Goal: Check status: Check status

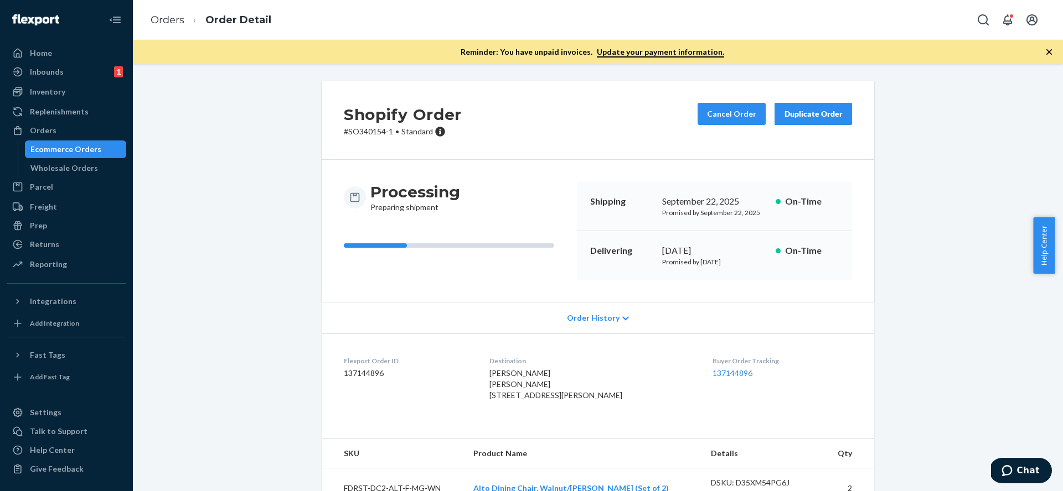
click at [66, 148] on div "Ecommerce Orders" at bounding box center [65, 149] width 71 height 11
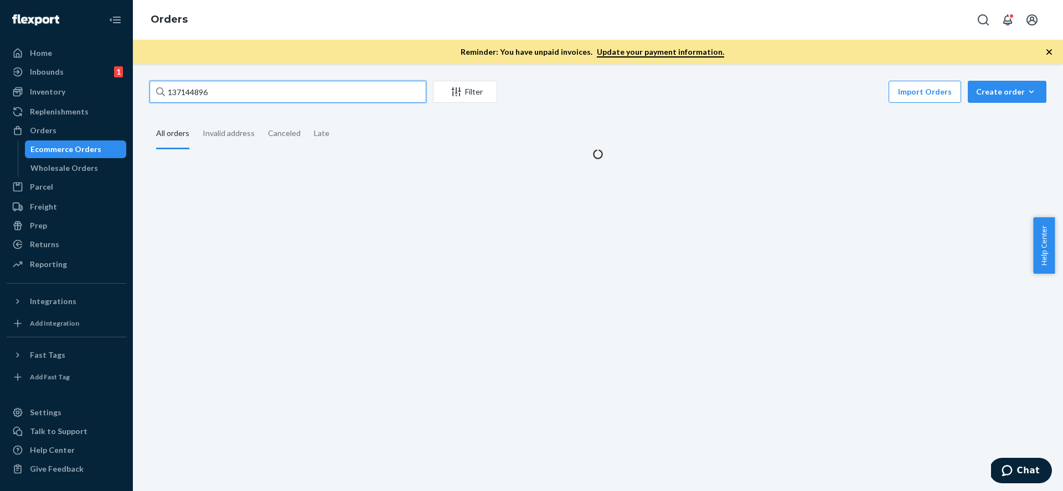
click at [287, 92] on input "137144896" at bounding box center [287, 92] width 277 height 22
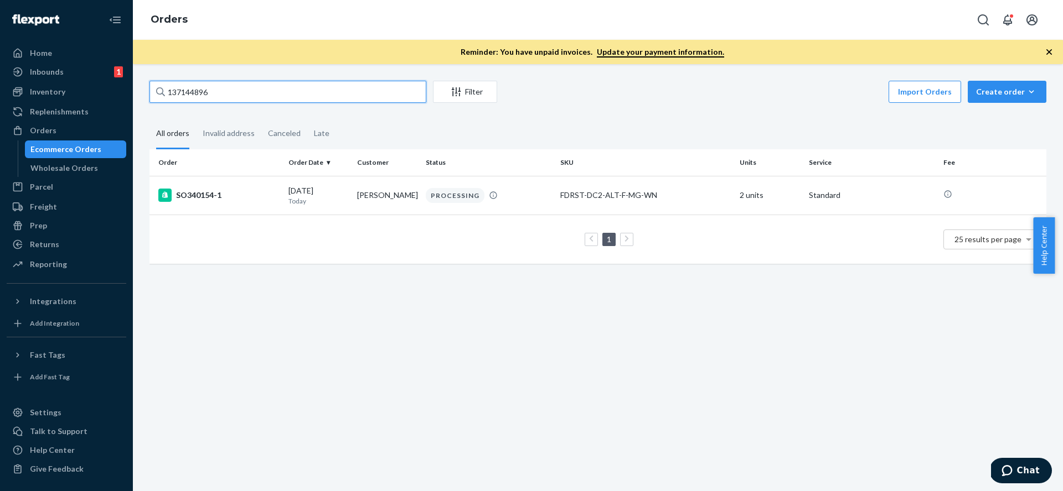
click at [287, 92] on input "137144896" at bounding box center [287, 92] width 277 height 22
paste input "6937437"
type input "136937437"
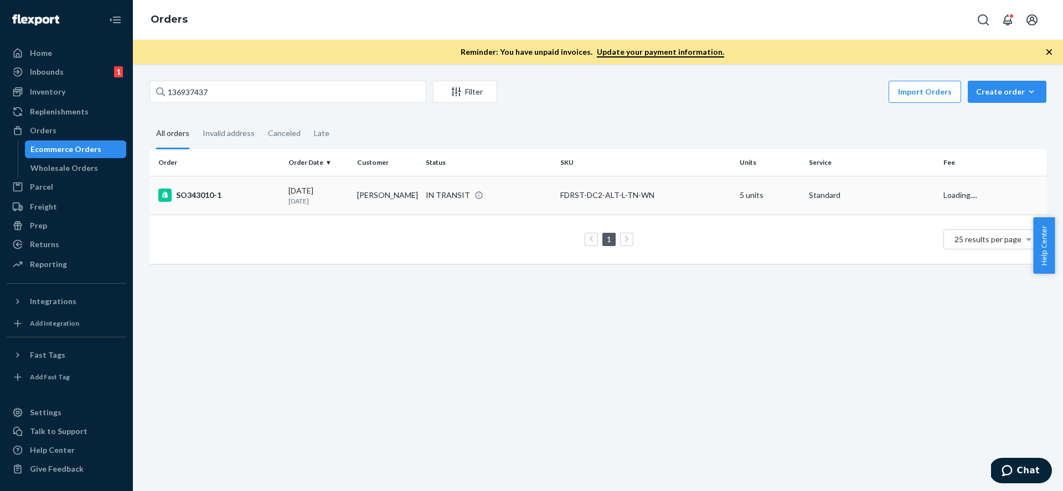
click at [384, 194] on td "[PERSON_NAME]" at bounding box center [387, 195] width 69 height 39
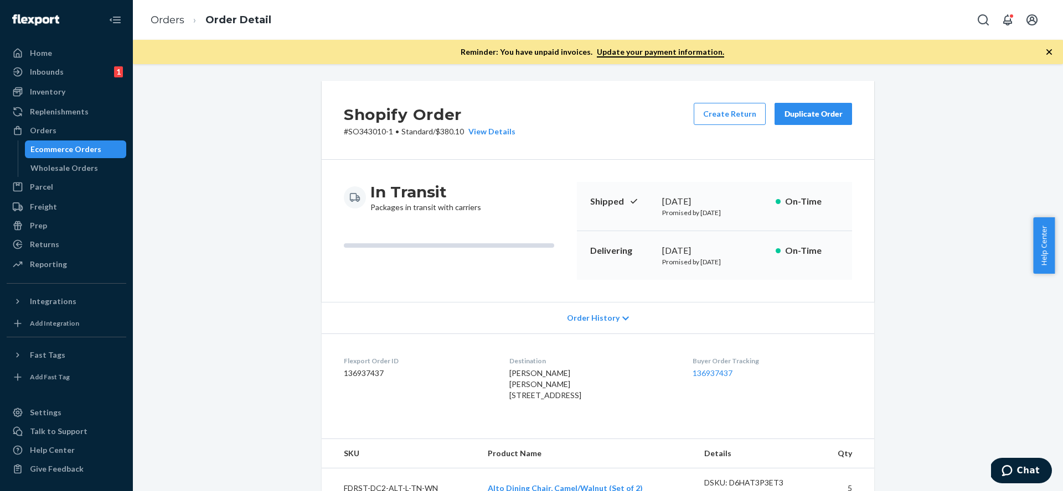
click at [607, 316] on span "Order History" at bounding box center [593, 318] width 53 height 11
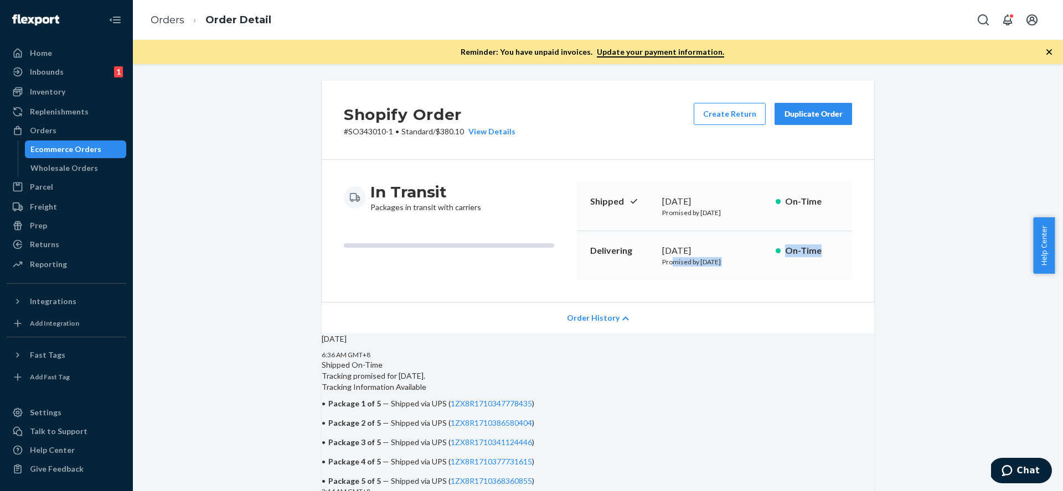
drag, startPoint x: 671, startPoint y: 258, endPoint x: 788, endPoint y: 263, distance: 117.4
click at [788, 262] on div "Delivering [DATE] Promised by [DATE] On-Time" at bounding box center [714, 255] width 275 height 49
click at [804, 330] on div "Order History" at bounding box center [598, 318] width 552 height 32
